Goal: Task Accomplishment & Management: Use online tool/utility

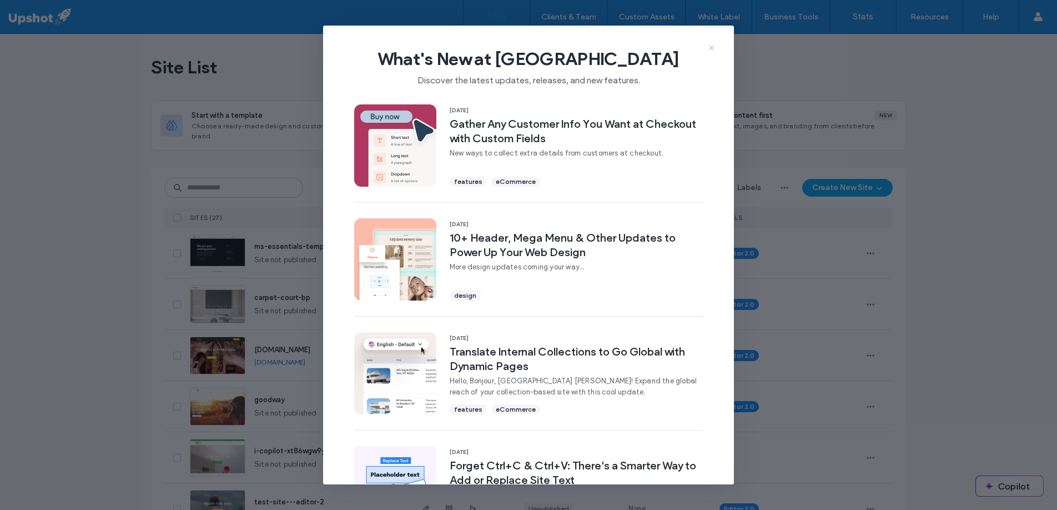
click at [711, 48] on icon at bounding box center [711, 47] width 9 height 9
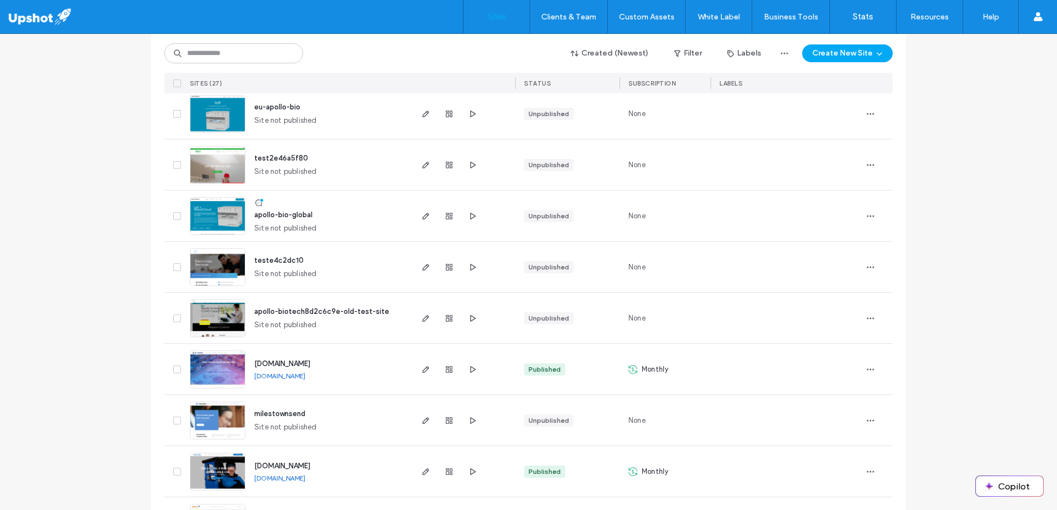
scroll to position [1110, 0]
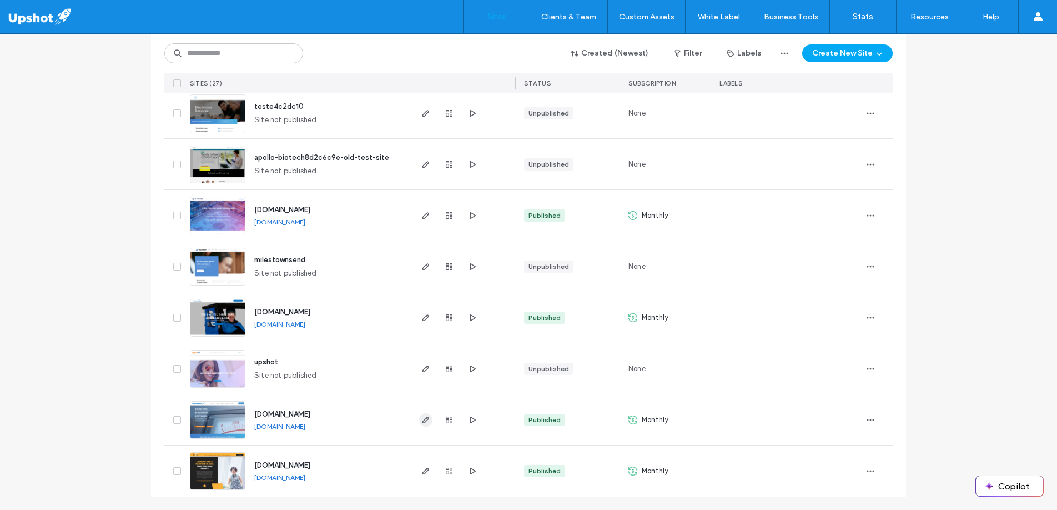
click at [421, 424] on span "button" at bounding box center [425, 419] width 13 height 13
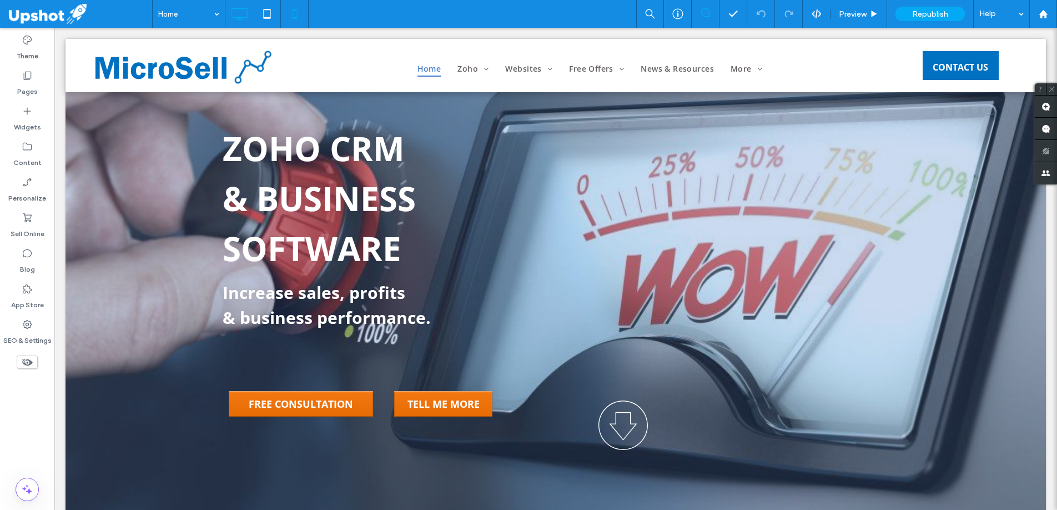
click at [301, 19] on icon at bounding box center [295, 14] width 22 height 22
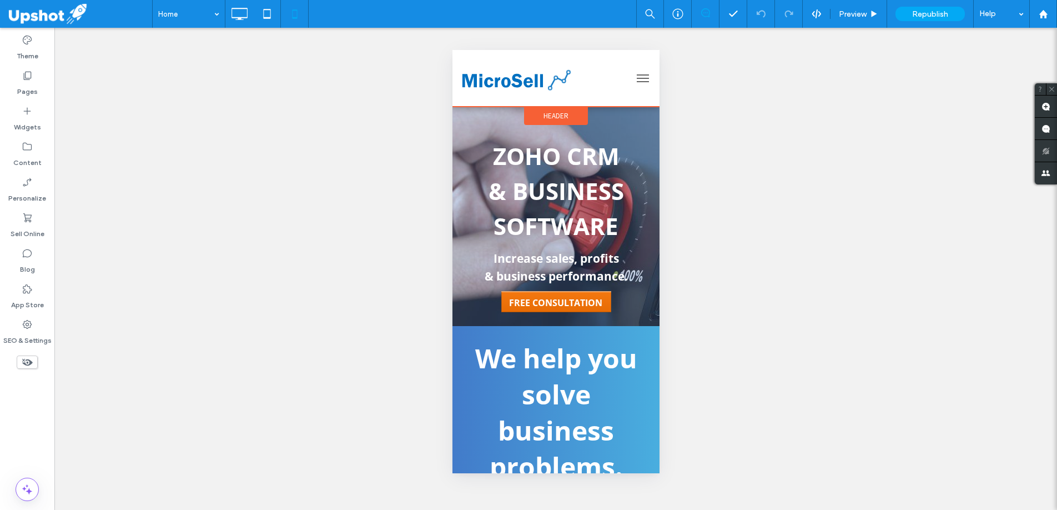
click at [555, 114] on span "Header" at bounding box center [555, 115] width 25 height 9
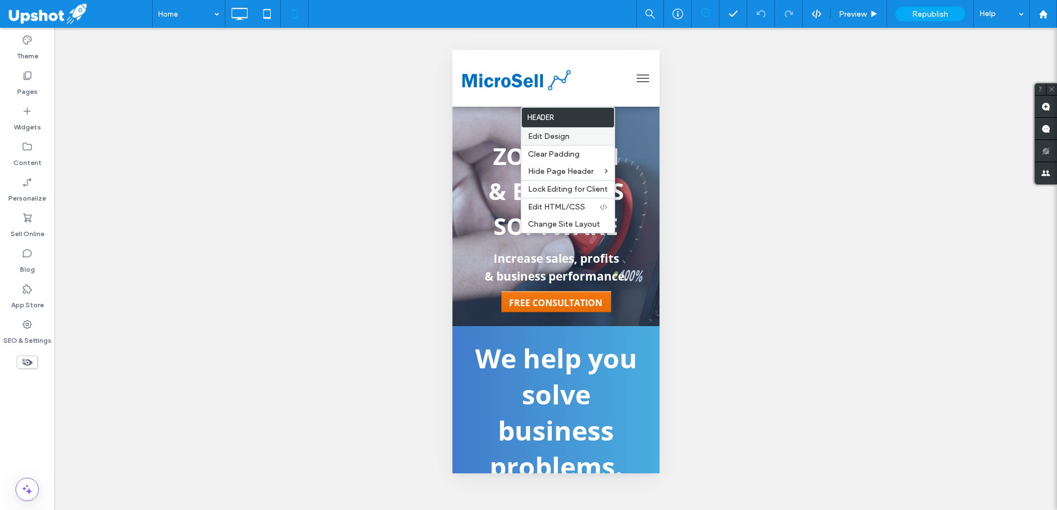
click at [582, 138] on label "Edit Design" at bounding box center [568, 136] width 80 height 9
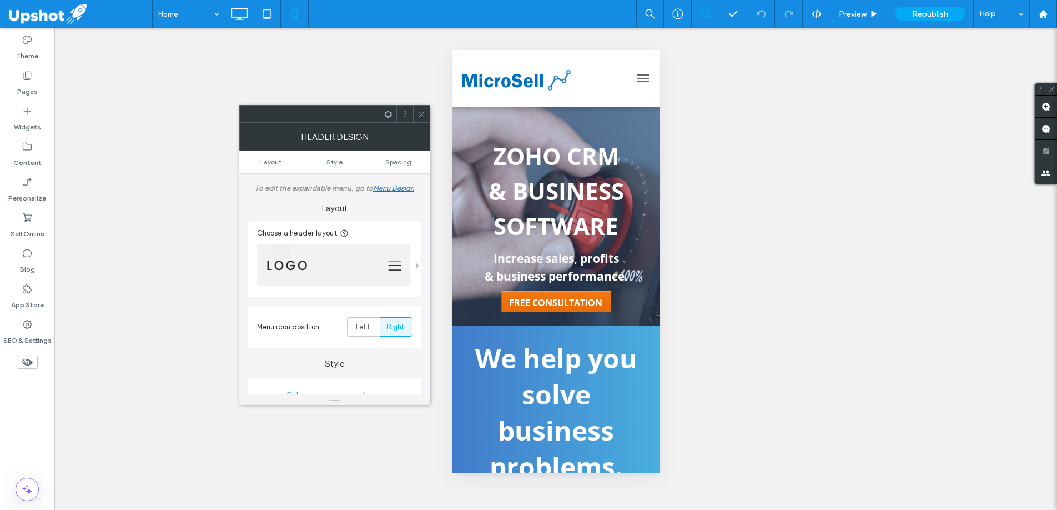
click at [415, 266] on span at bounding box center [417, 266] width 4 height 6
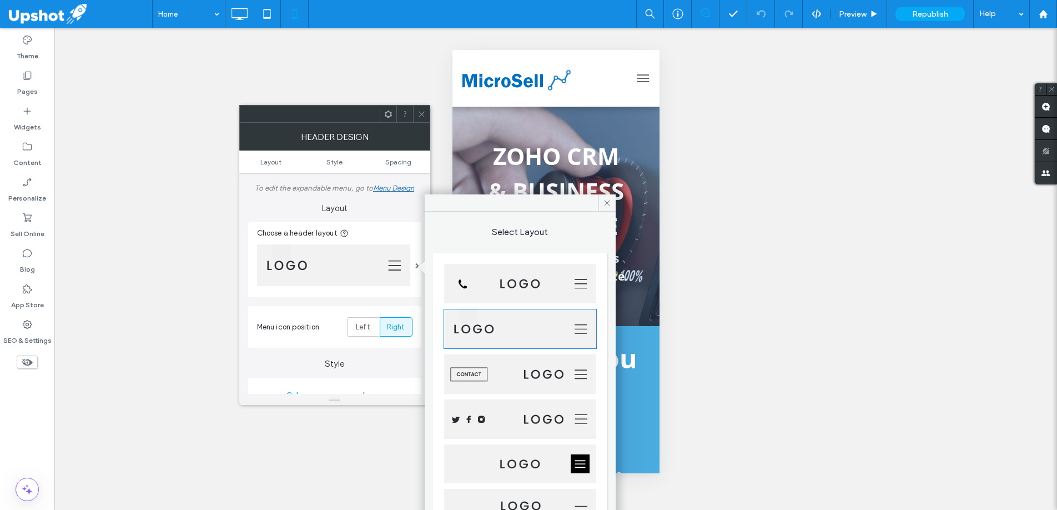
click at [558, 282] on img at bounding box center [520, 283] width 152 height 39
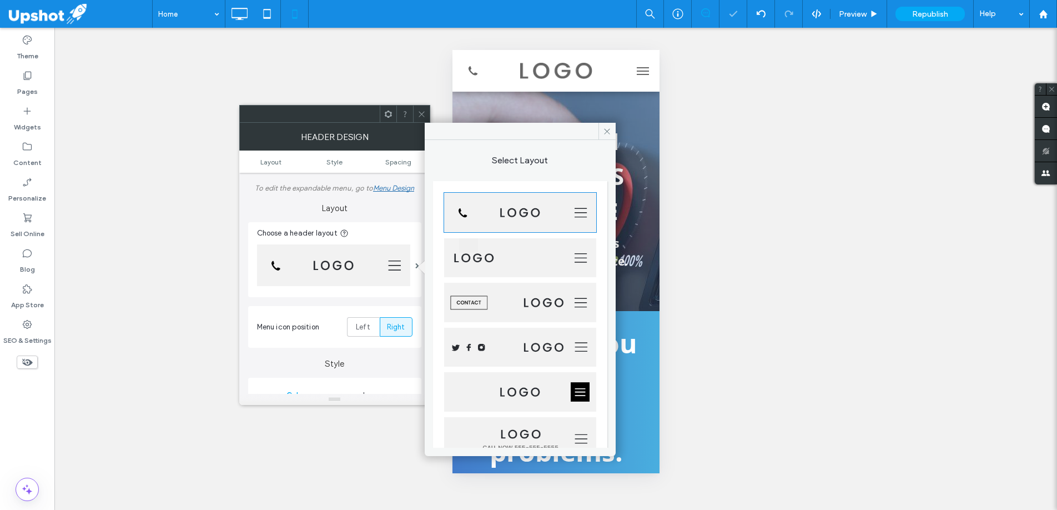
click at [538, 258] on img at bounding box center [520, 257] width 152 height 39
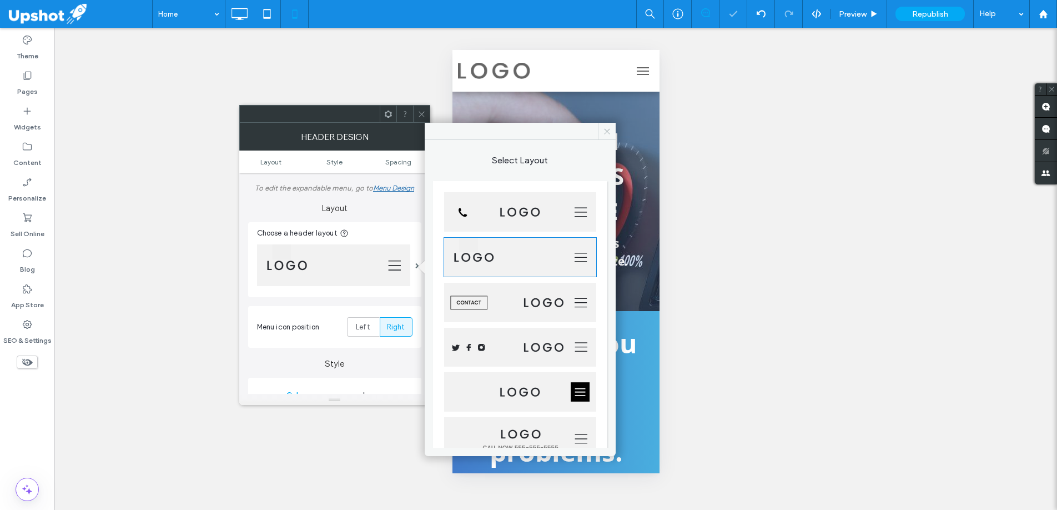
click at [611, 131] on span at bounding box center [606, 131] width 17 height 17
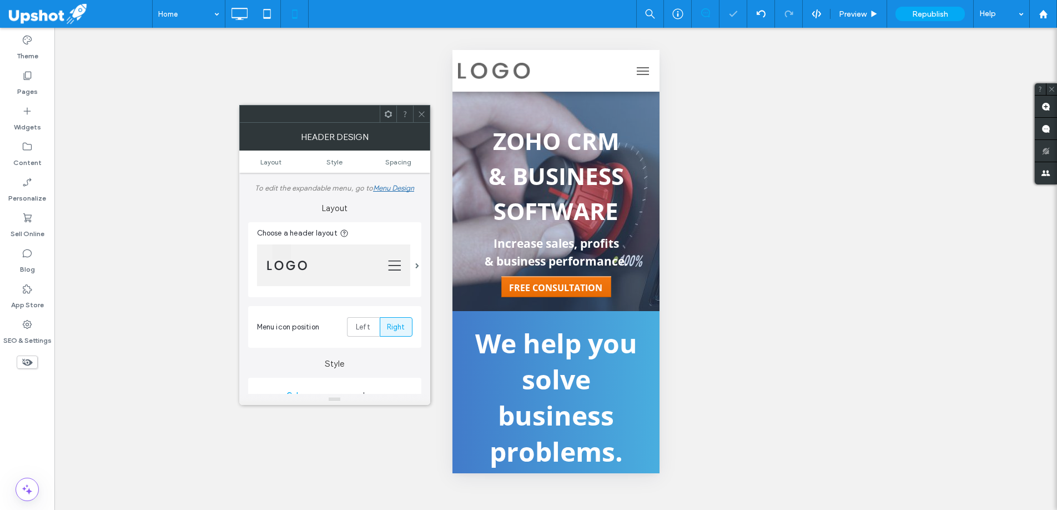
click at [636, 70] on span "menu" at bounding box center [642, 70] width 12 height 1
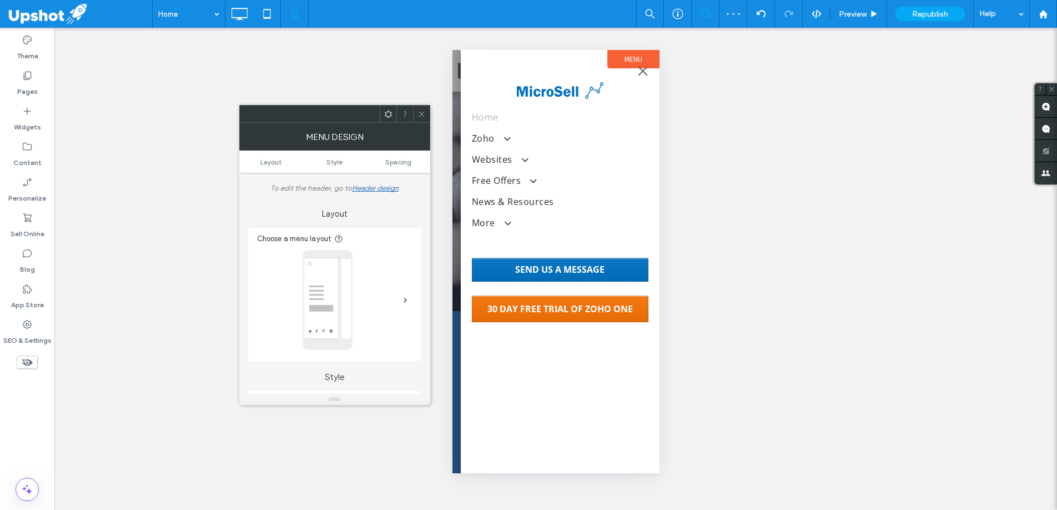
click at [636, 70] on span "menu" at bounding box center [642, 70] width 12 height 1
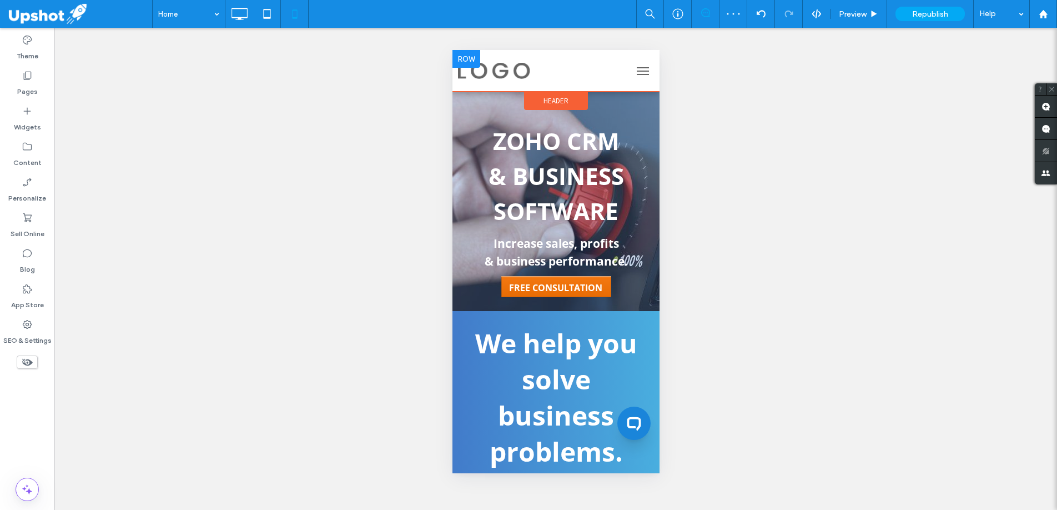
click at [490, 71] on img at bounding box center [493, 71] width 72 height 17
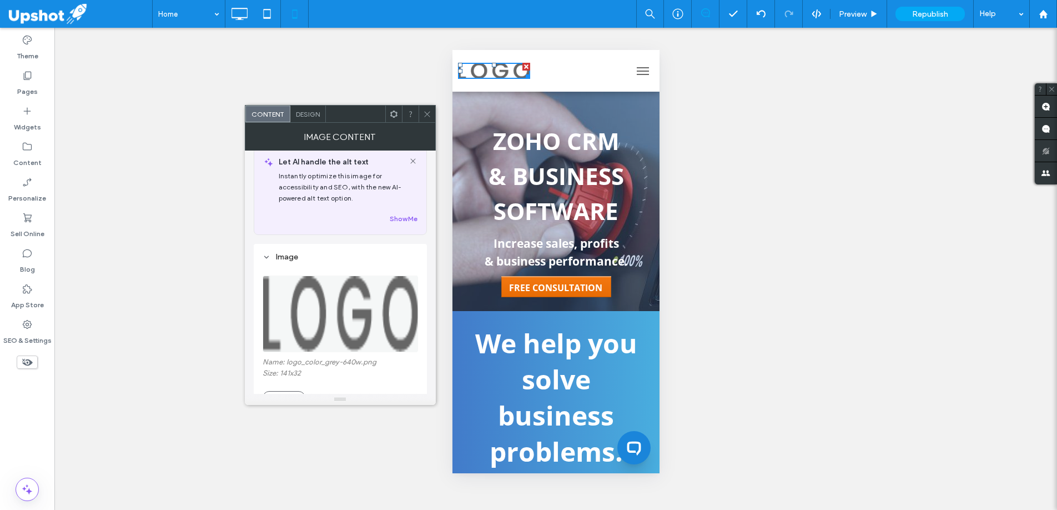
scroll to position [27, 0]
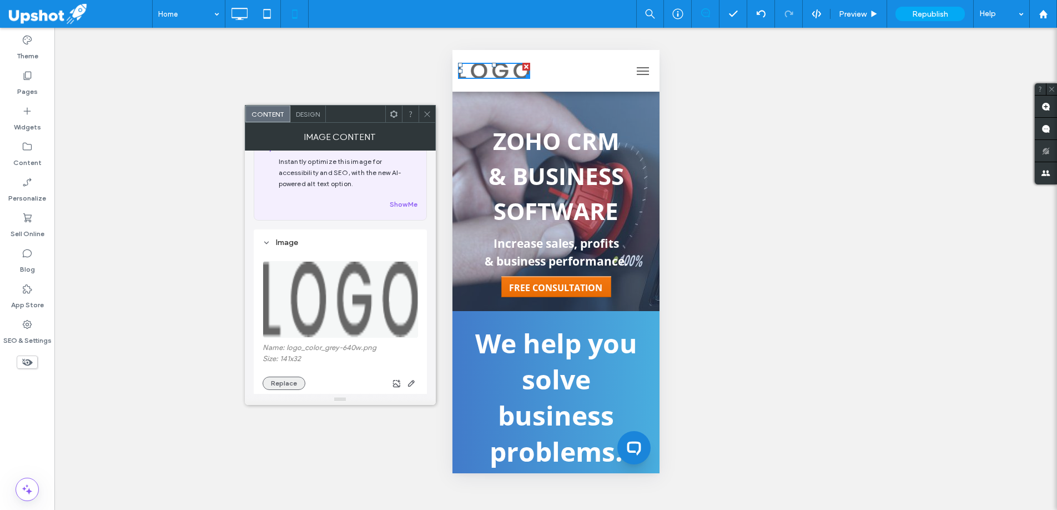
click at [293, 384] on button "Replace" at bounding box center [284, 382] width 43 height 13
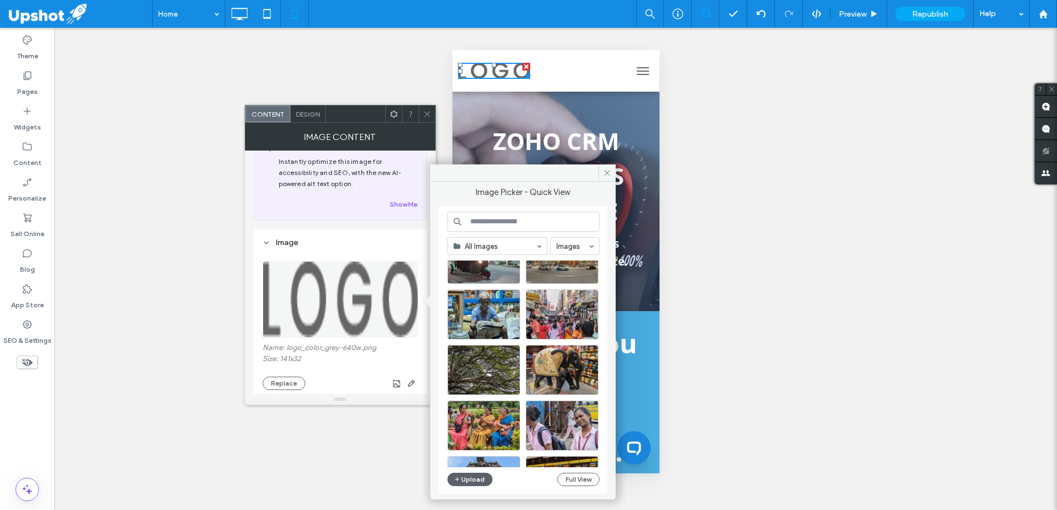
scroll to position [1938, 0]
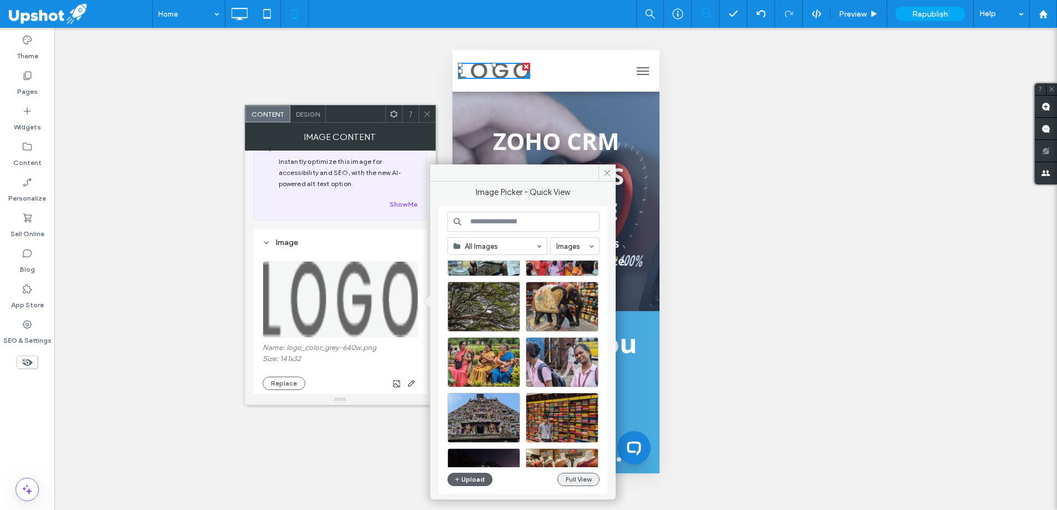
click at [577, 479] on button "Full View" at bounding box center [578, 478] width 42 height 13
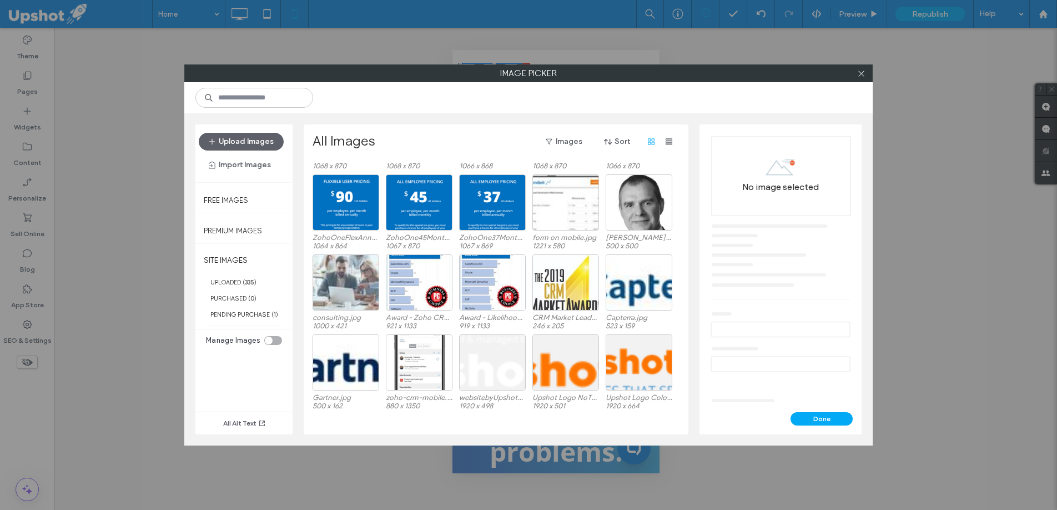
scroll to position [3046, 0]
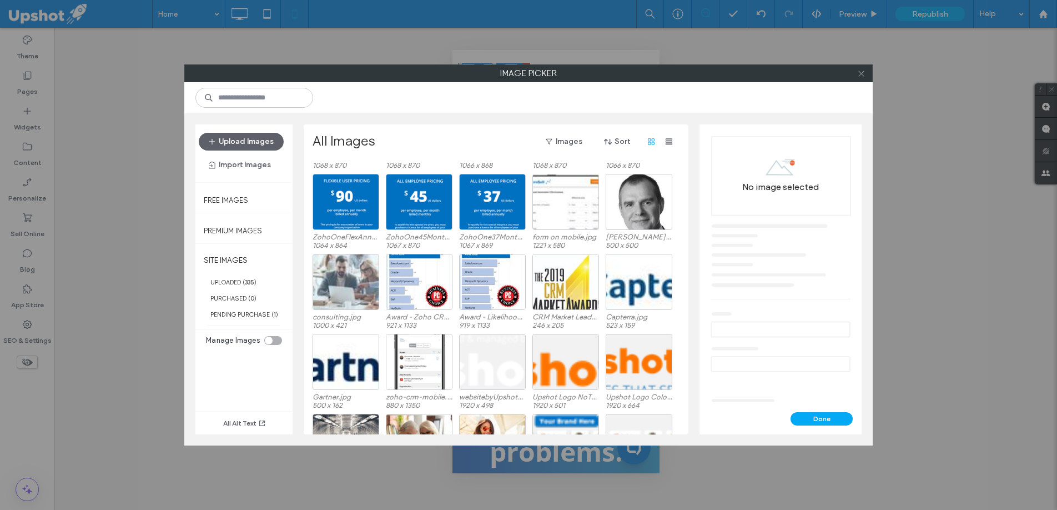
click at [860, 73] on use at bounding box center [861, 73] width 6 height 6
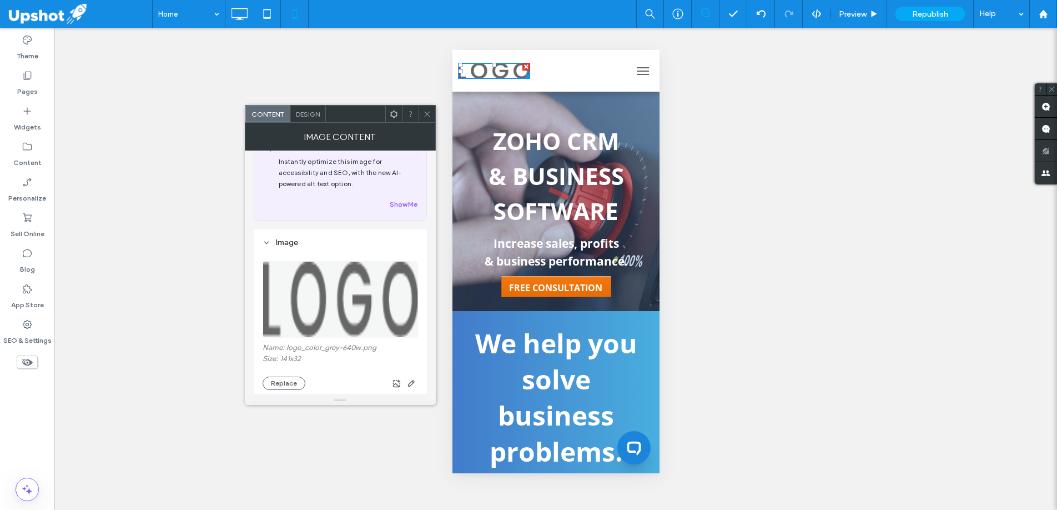
click at [432, 114] on div at bounding box center [427, 113] width 17 height 17
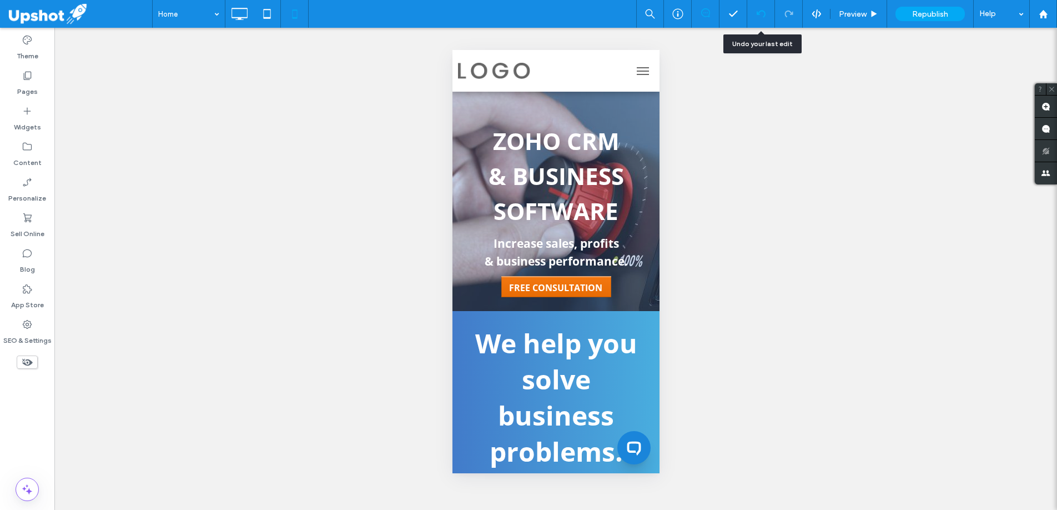
click at [757, 13] on use at bounding box center [760, 13] width 9 height 7
click at [763, 16] on icon at bounding box center [761, 13] width 9 height 9
click at [765, 10] on div at bounding box center [760, 13] width 27 height 9
click at [761, 18] on div at bounding box center [761, 14] width 28 height 28
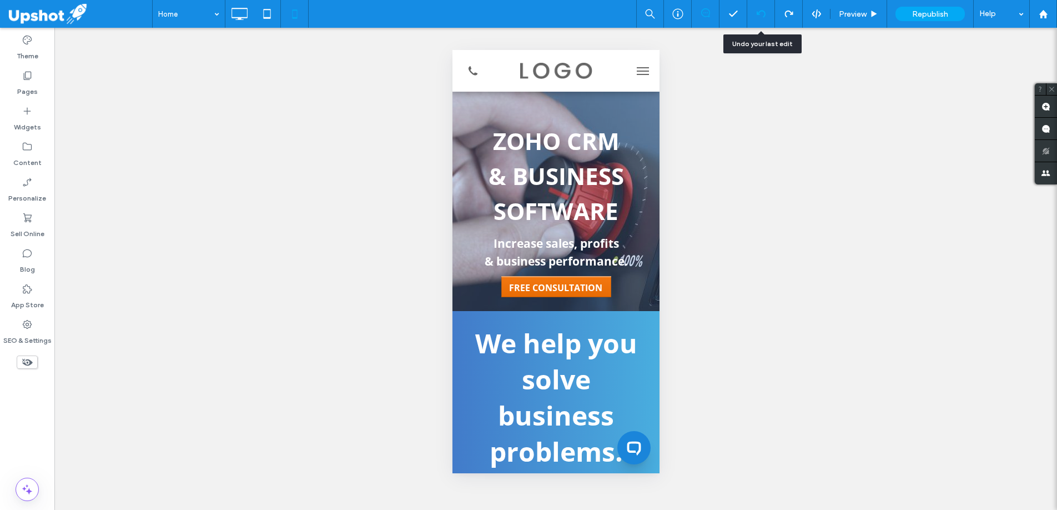
click at [761, 18] on div at bounding box center [761, 14] width 28 height 28
click at [759, 6] on div at bounding box center [761, 14] width 28 height 28
click at [760, 9] on div at bounding box center [761, 14] width 28 height 28
click at [760, 14] on icon at bounding box center [761, 13] width 9 height 9
